Goal: Check status: Check status

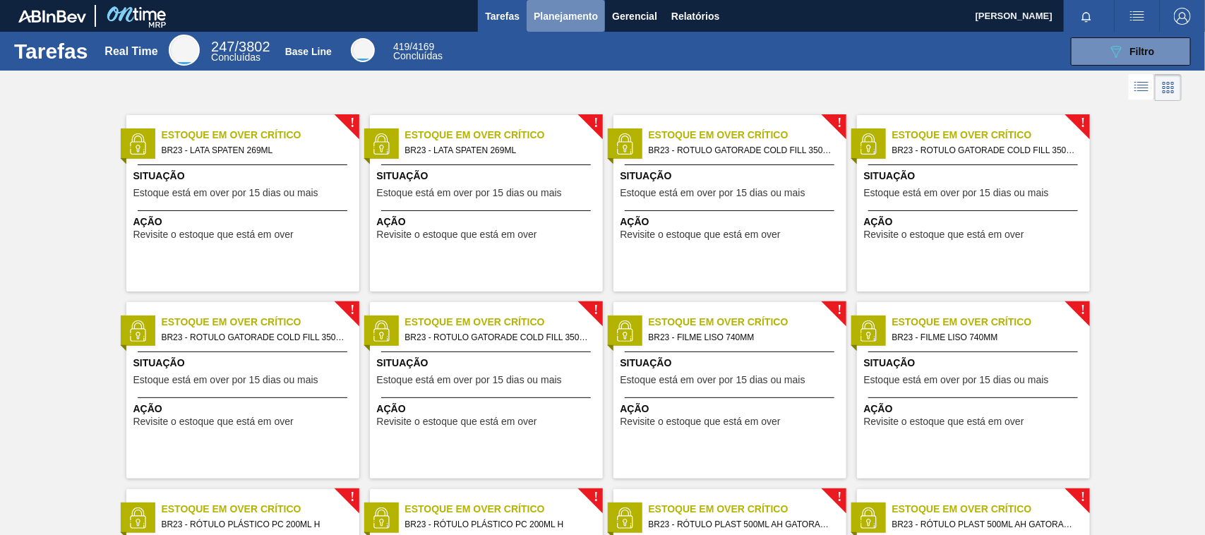
click at [579, 9] on span "Planejamento" at bounding box center [566, 16] width 64 height 17
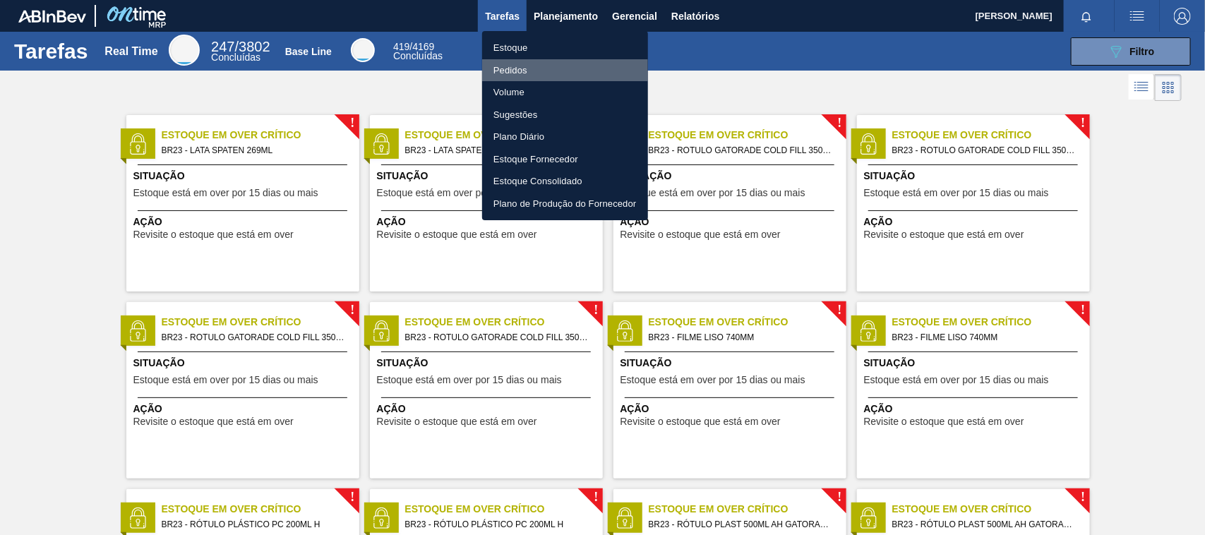
click at [527, 69] on li "Pedidos" at bounding box center [565, 70] width 166 height 23
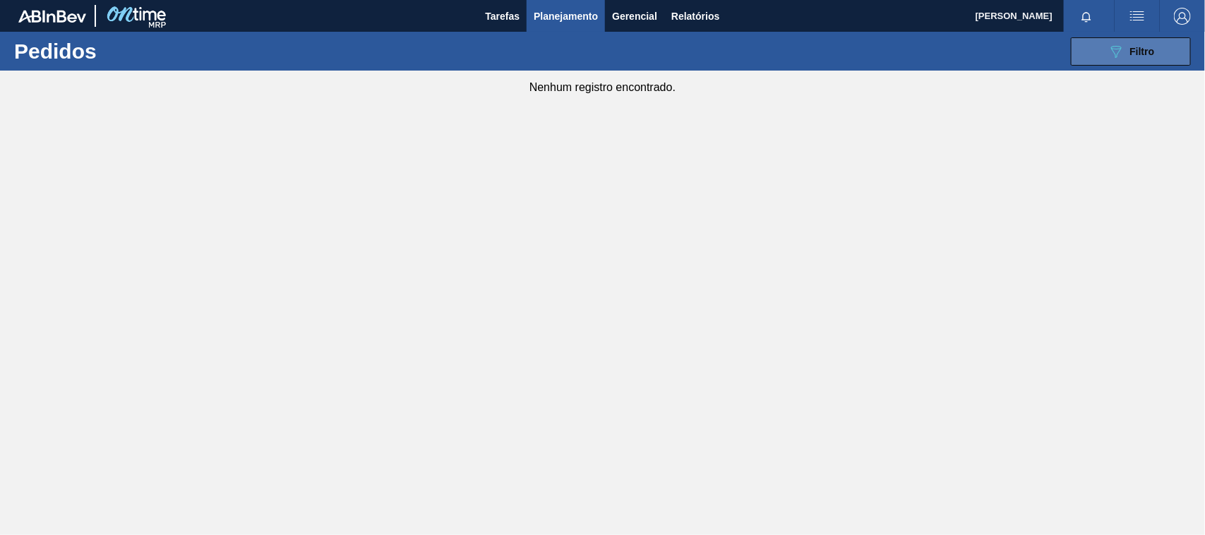
click at [1143, 50] on span "Filtro" at bounding box center [1143, 51] width 25 height 11
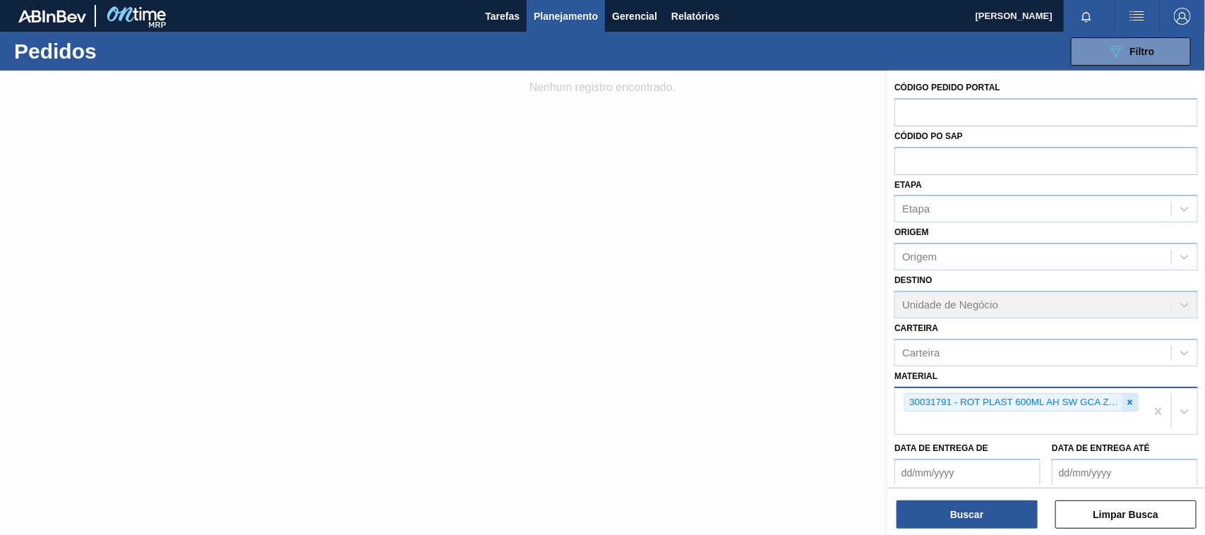
click at [1131, 400] on icon at bounding box center [1131, 403] width 10 height 10
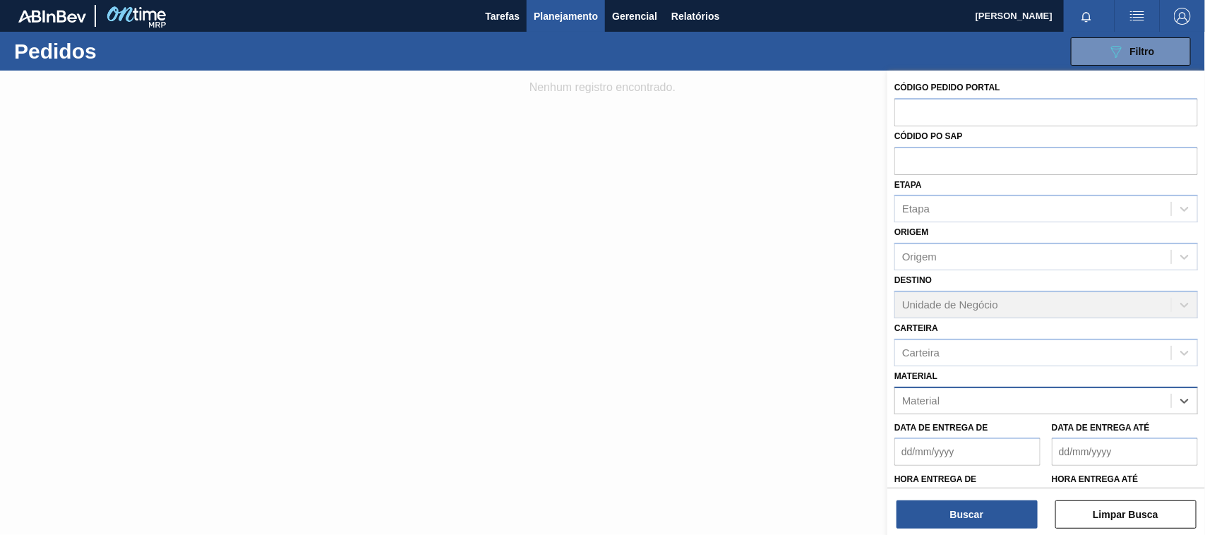
paste input "30018641"
type input "30018641"
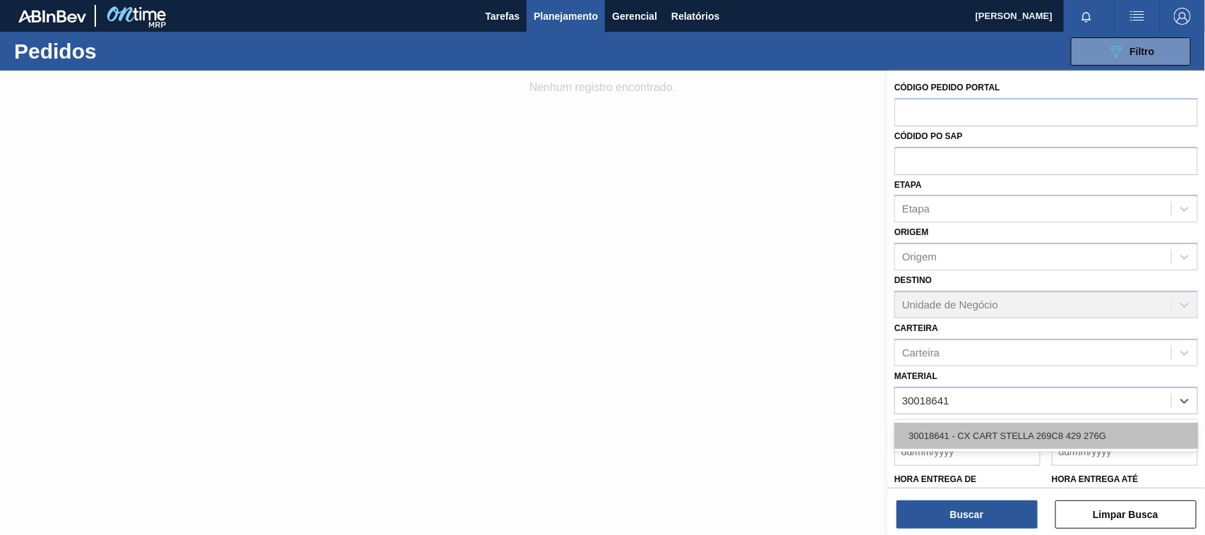
click at [1008, 438] on div "30018641 - CX CART STELLA 269C8 429 276G" at bounding box center [1047, 436] width 304 height 26
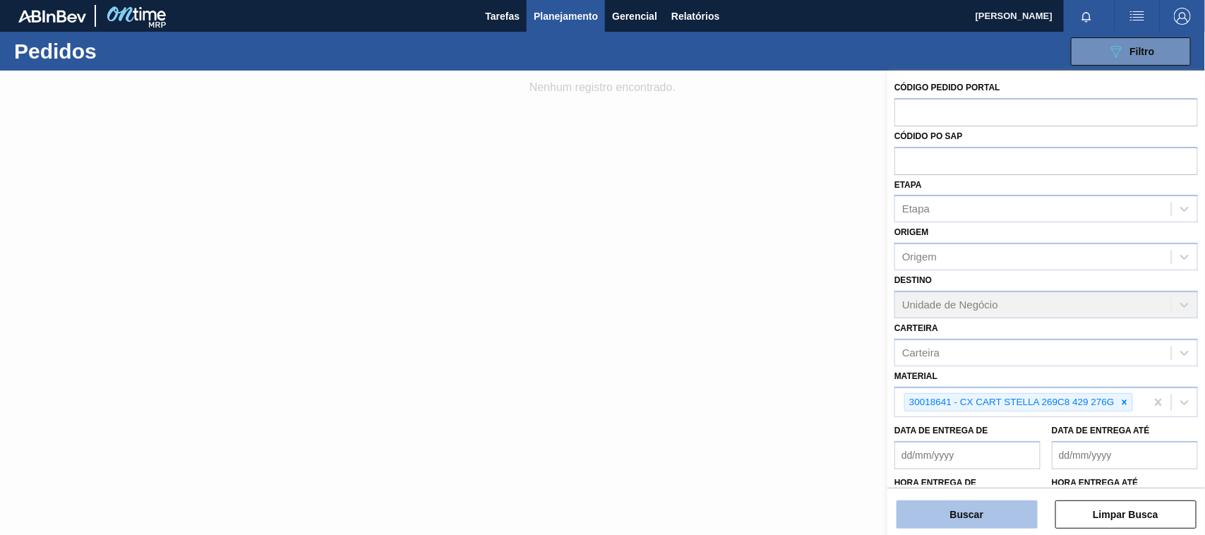
click at [973, 518] on button "Buscar" at bounding box center [967, 515] width 141 height 28
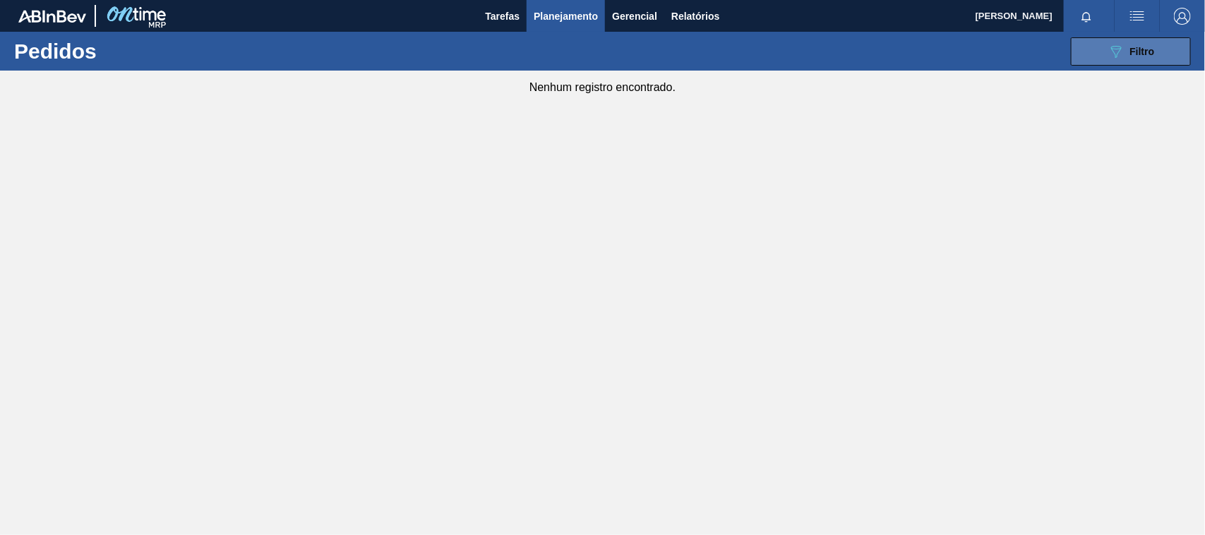
click at [1112, 59] on icon "089F7B8B-B2A5-4AFE-B5C0-19BA573D28AC" at bounding box center [1116, 51] width 17 height 17
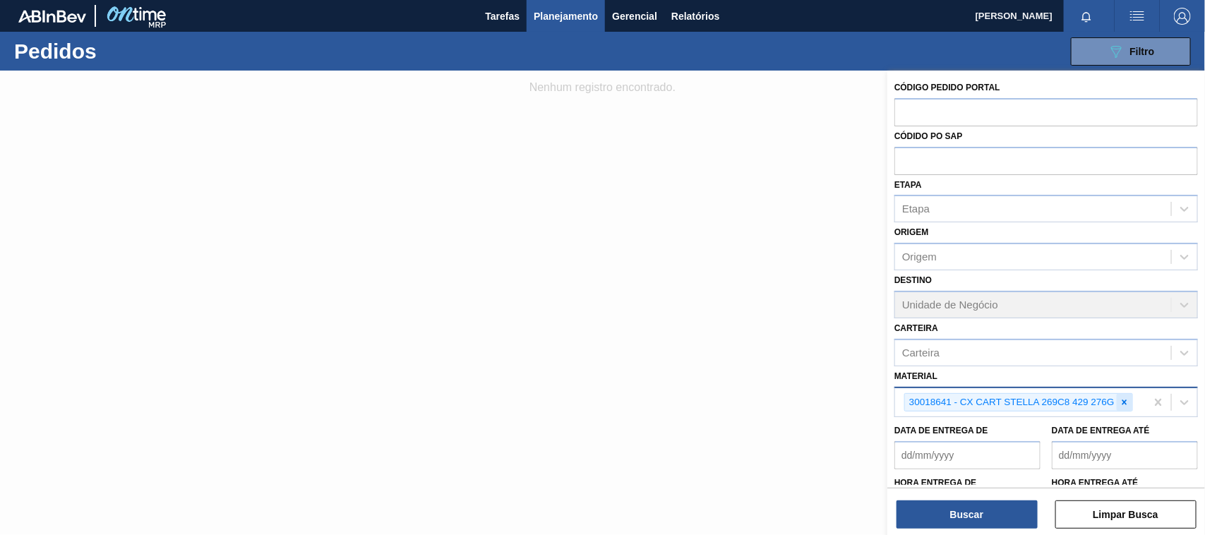
click at [1130, 400] on icon at bounding box center [1125, 403] width 10 height 10
paste input "30033775"
type input "30033775"
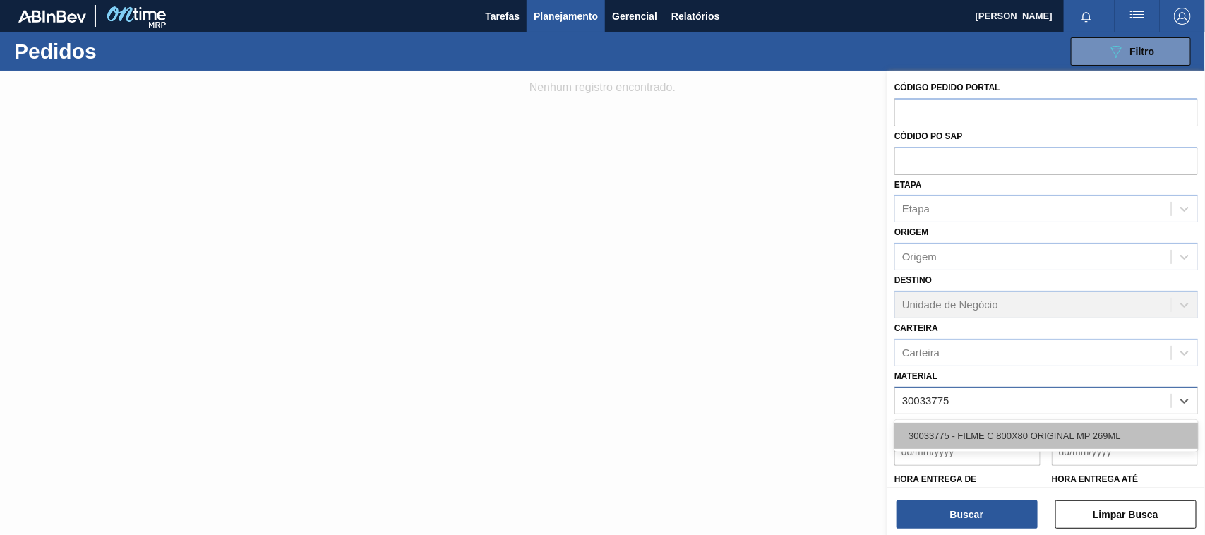
click at [1135, 429] on div "30033775 - FILME C 800X80 ORIGINAL MP 269ML" at bounding box center [1047, 436] width 304 height 26
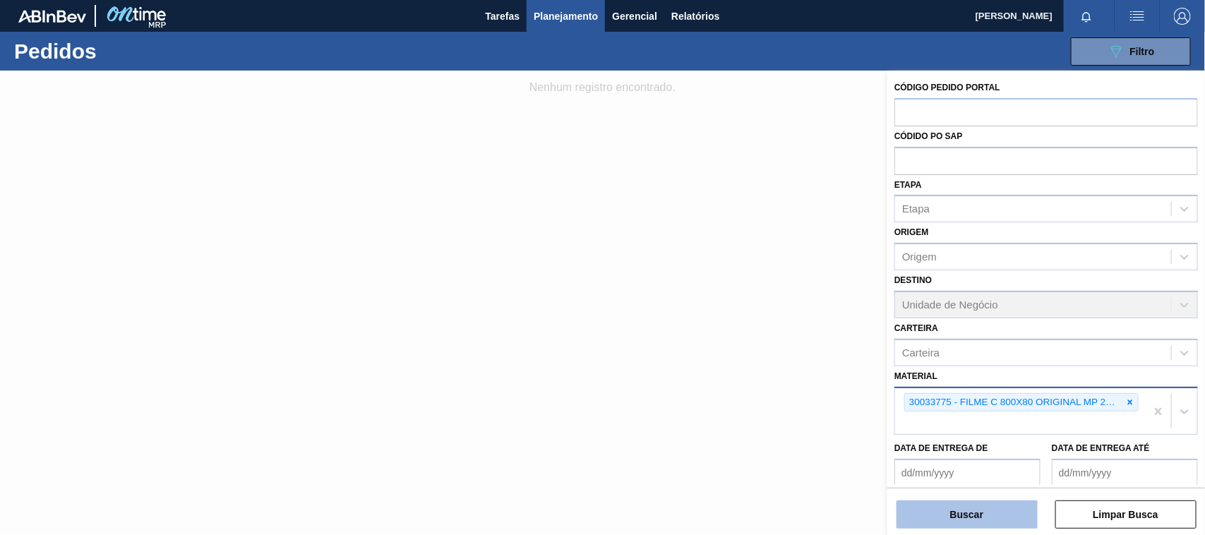
click at [955, 510] on button "Buscar" at bounding box center [967, 515] width 141 height 28
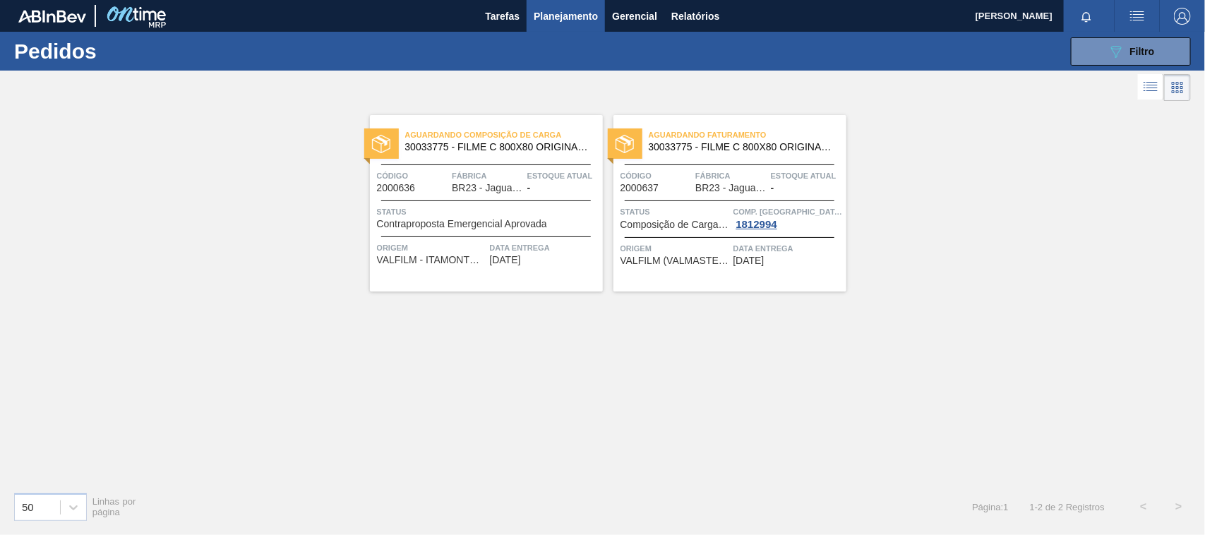
click at [559, 175] on span "Estoque atual" at bounding box center [563, 176] width 72 height 14
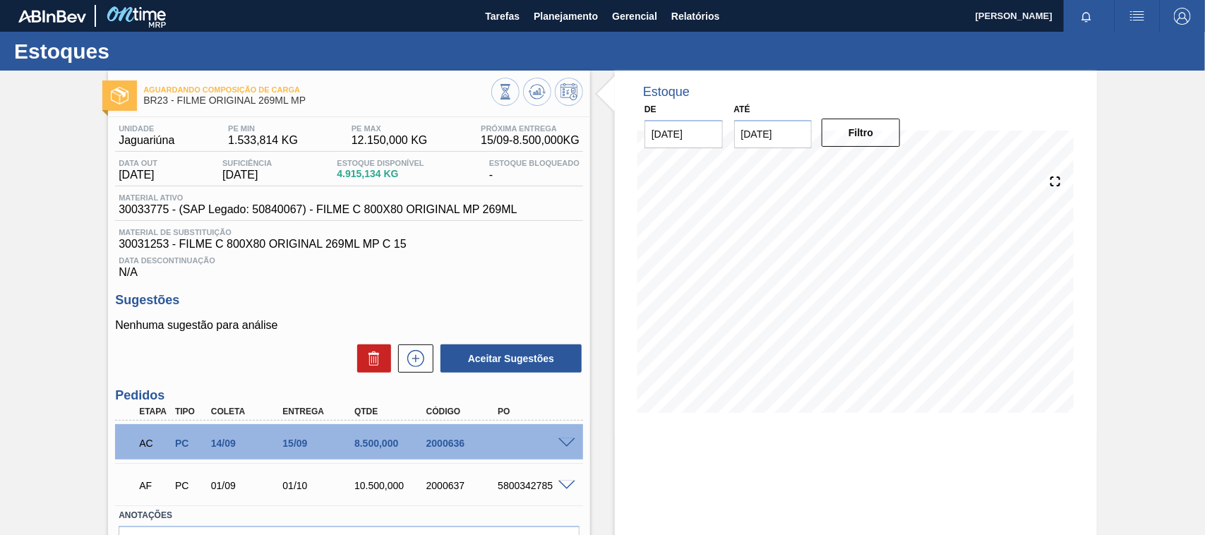
scroll to position [89, 0]
